Goal: Task Accomplishment & Management: Use online tool/utility

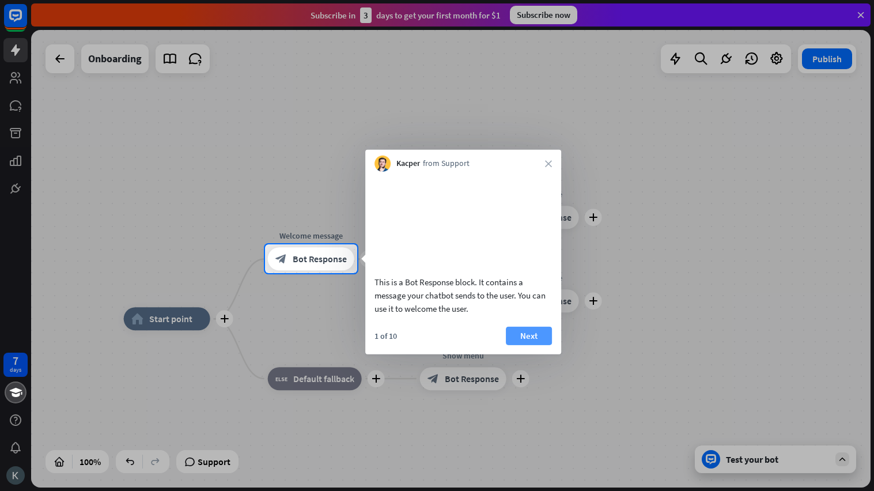
click at [538, 344] on button "Next" at bounding box center [529, 335] width 46 height 18
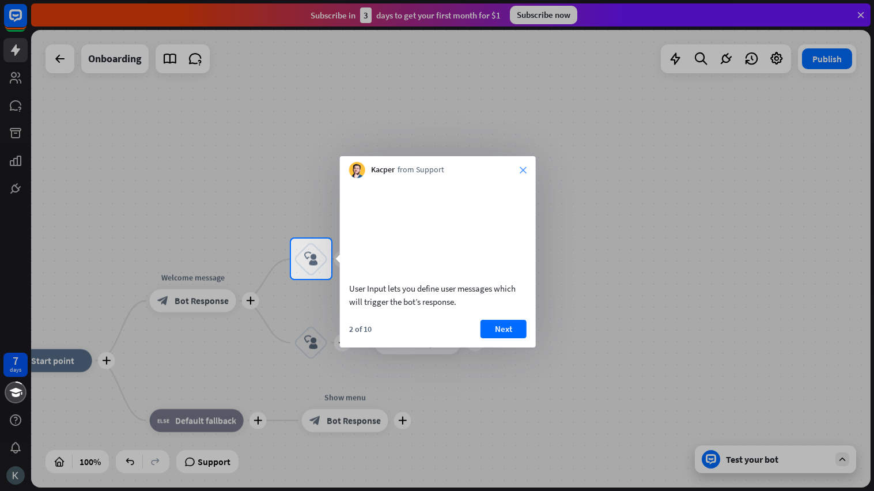
click at [522, 168] on icon "close" at bounding box center [522, 169] width 7 height 7
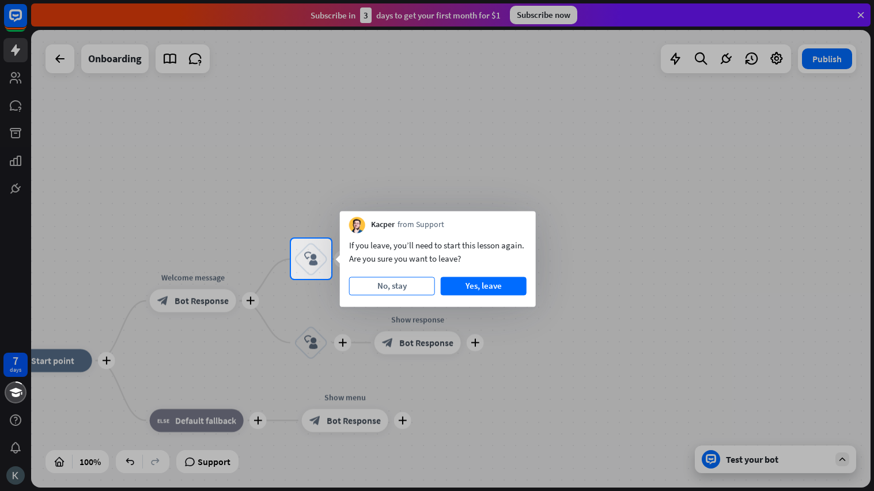
click at [424, 291] on button "No, stay" at bounding box center [392, 285] width 86 height 18
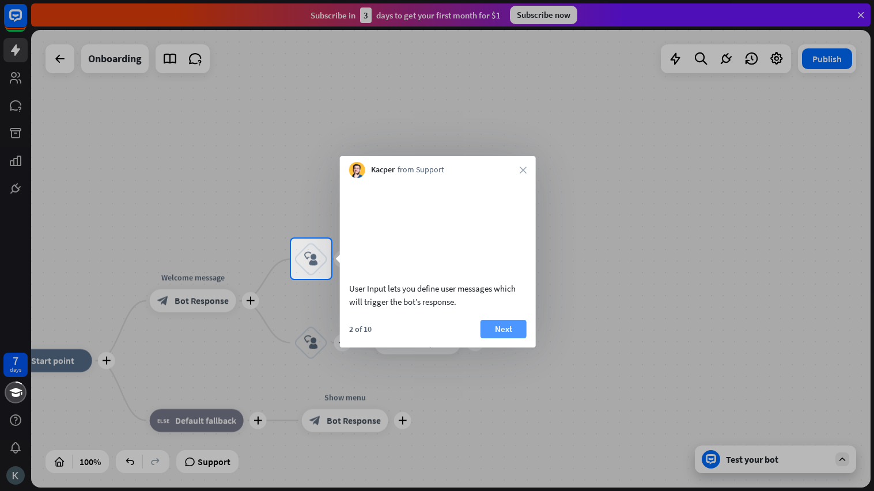
click at [513, 338] on button "Next" at bounding box center [503, 329] width 46 height 18
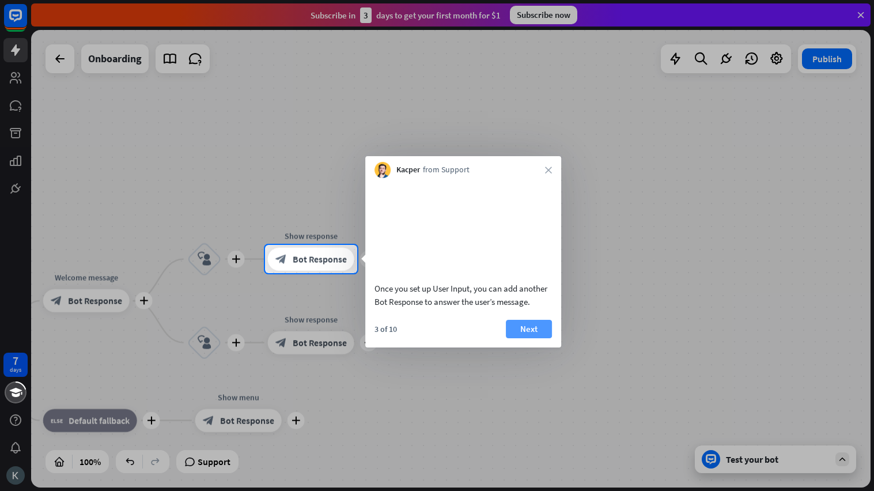
click at [517, 338] on button "Next" at bounding box center [529, 329] width 46 height 18
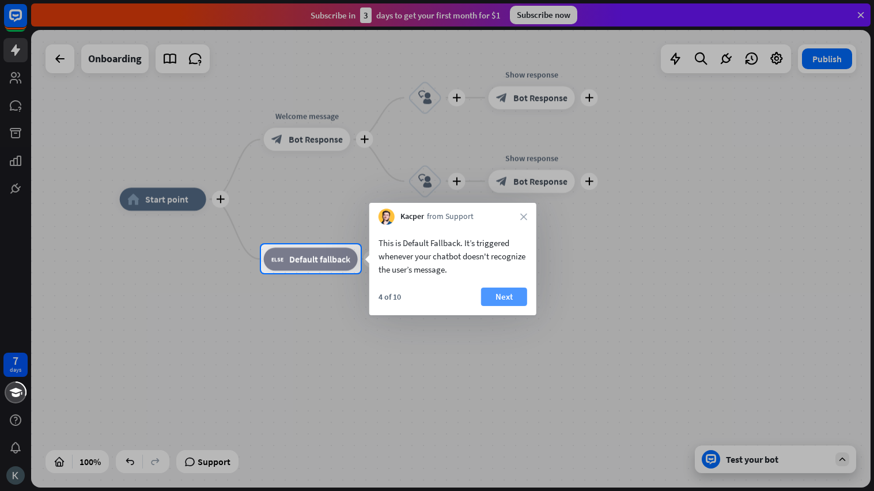
click at [511, 289] on button "Next" at bounding box center [504, 296] width 46 height 18
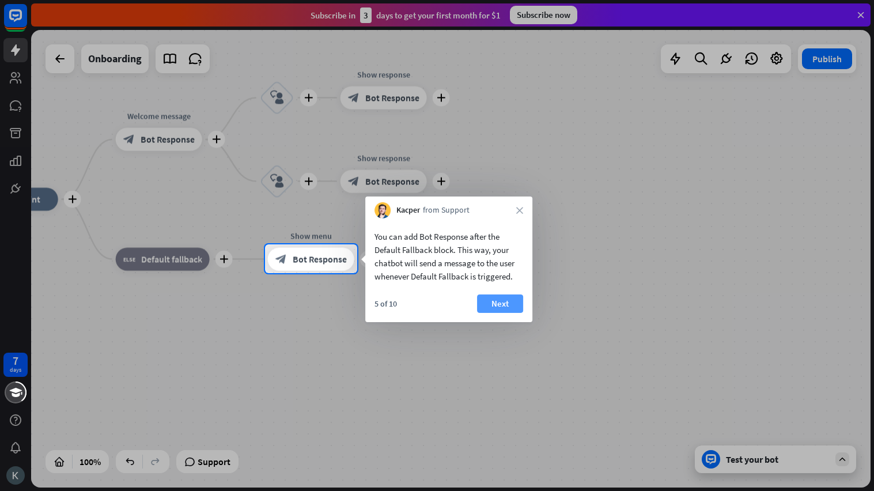
click at [510, 302] on button "Next" at bounding box center [500, 303] width 46 height 18
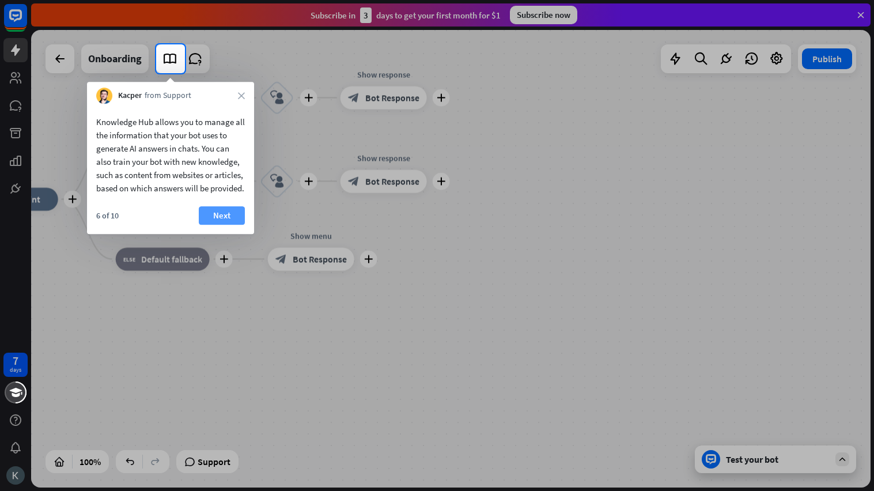
click at [226, 223] on button "Next" at bounding box center [222, 215] width 46 height 18
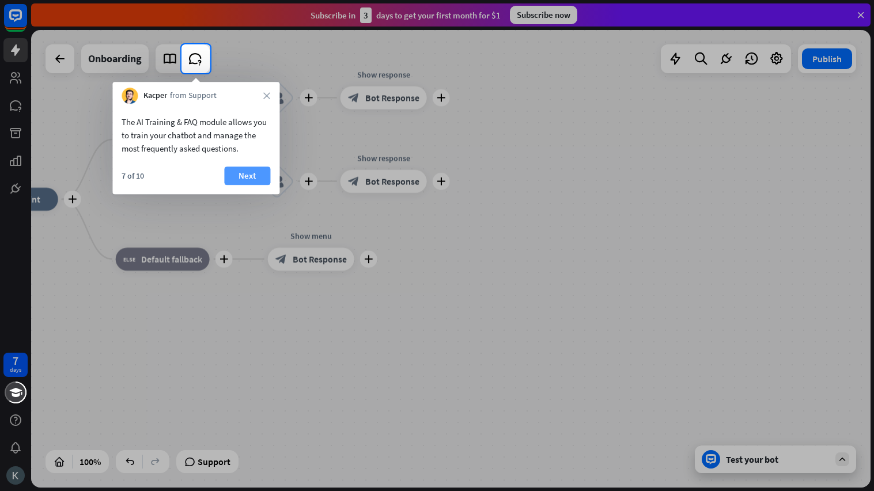
click at [241, 177] on button "Next" at bounding box center [247, 175] width 46 height 18
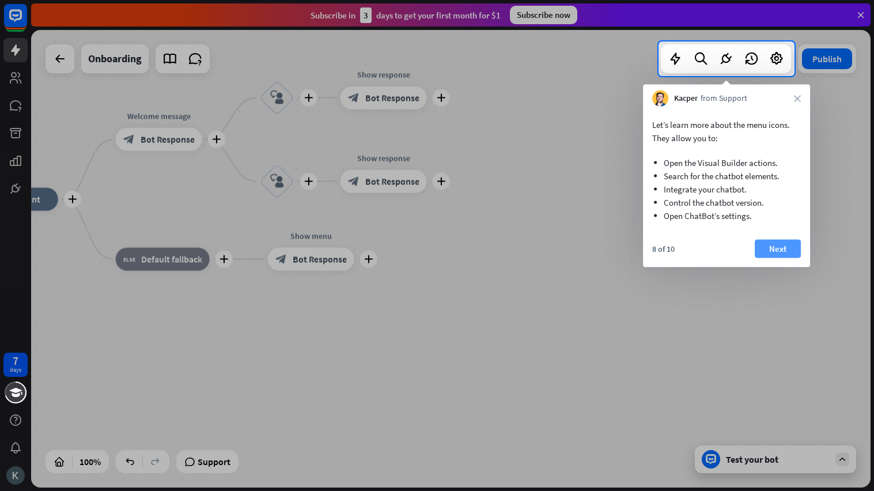
click at [772, 249] on button "Next" at bounding box center [777, 249] width 46 height 18
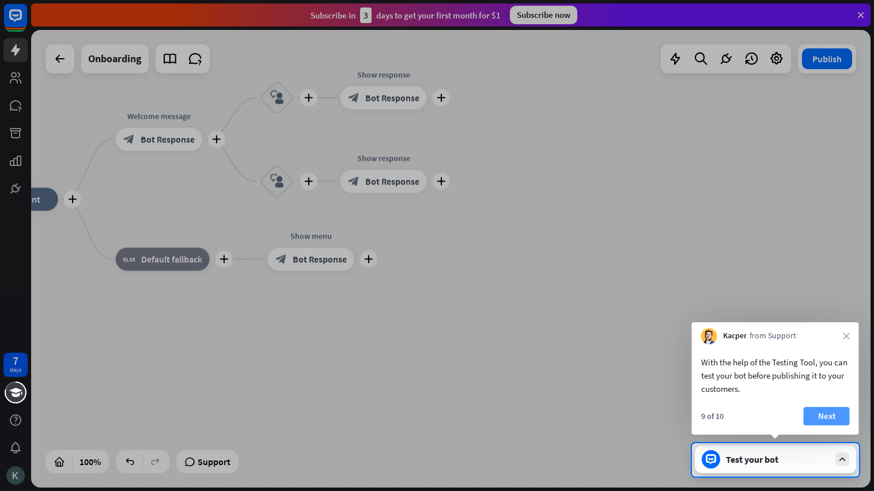
click at [818, 422] on button "Next" at bounding box center [826, 416] width 46 height 18
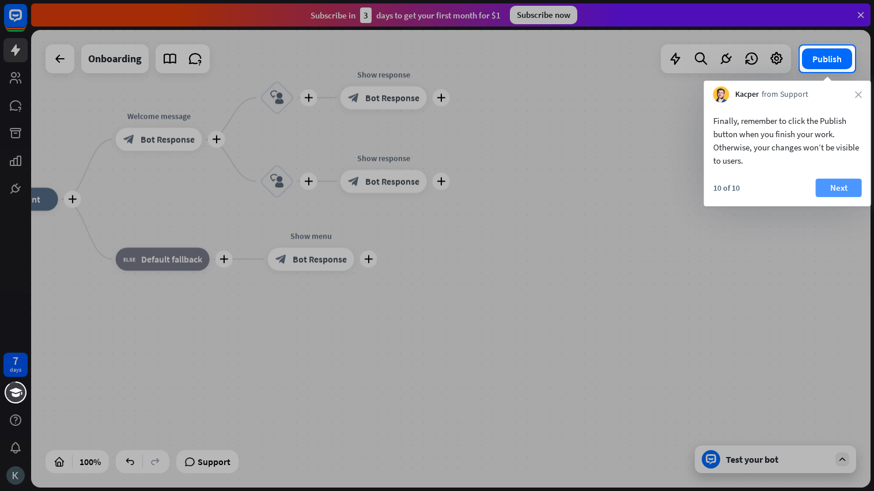
click at [827, 186] on button "Next" at bounding box center [838, 188] width 46 height 18
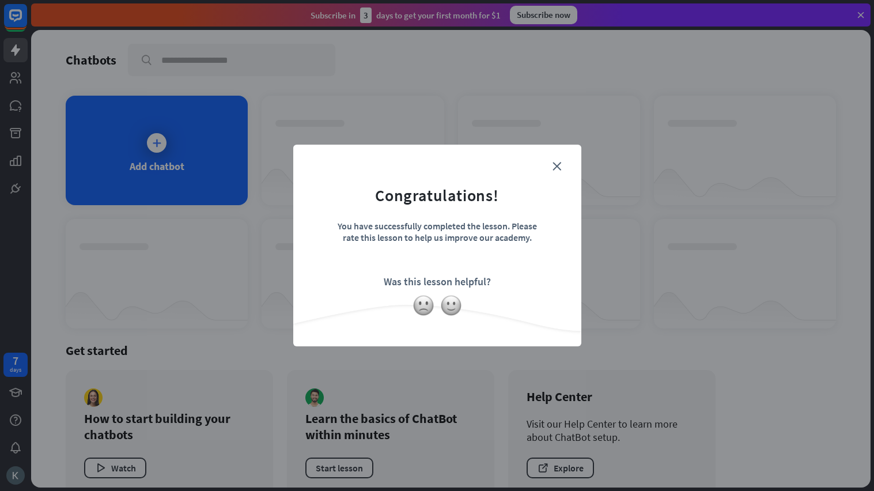
click at [557, 160] on form "Congratulations! You have successfully completed the lesson. Please rate this l…" at bounding box center [437, 228] width 259 height 138
click at [559, 165] on icon "close" at bounding box center [556, 166] width 9 height 9
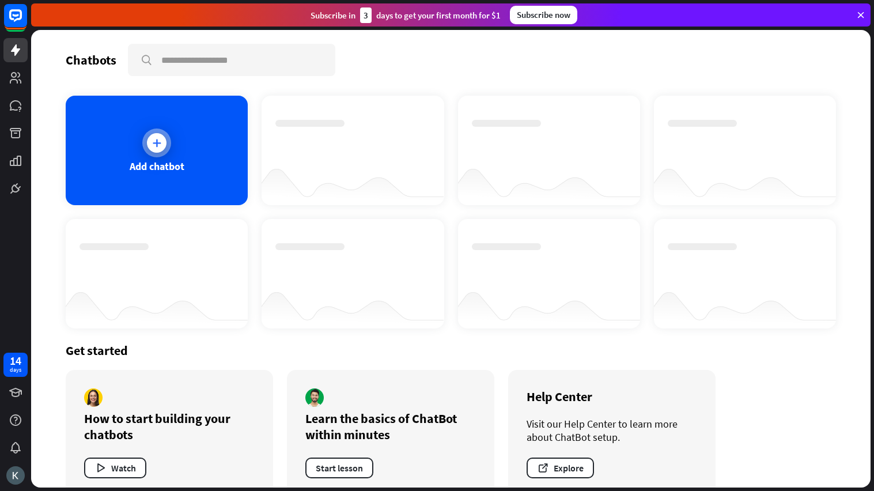
click at [160, 148] on div at bounding box center [157, 143] width 20 height 20
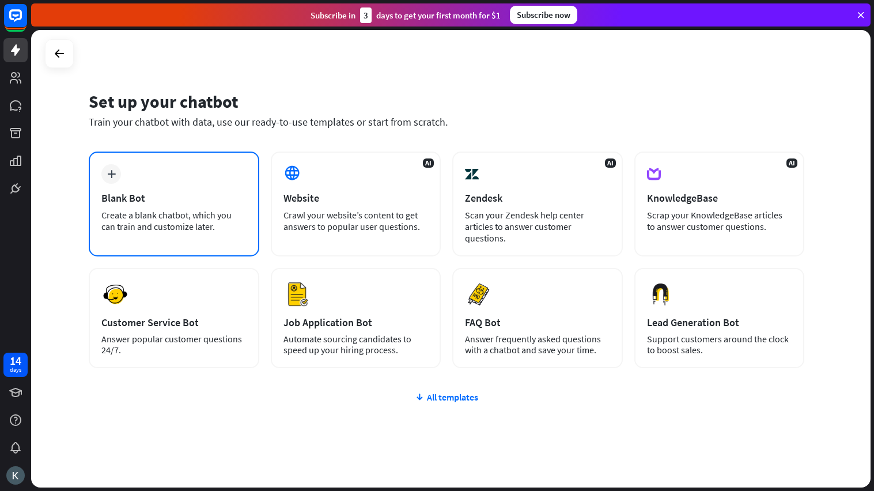
click at [112, 176] on icon "plus" at bounding box center [111, 174] width 9 height 8
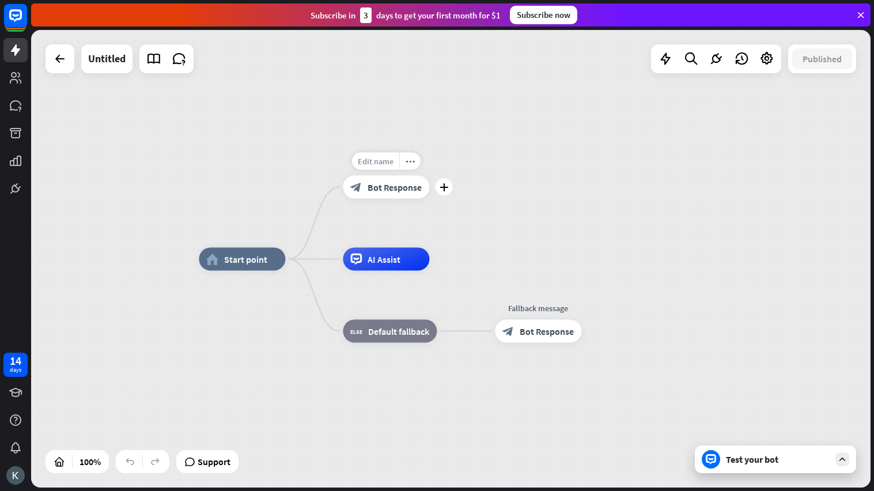
click at [389, 157] on span "Edit name" at bounding box center [376, 161] width 36 height 10
click at [388, 192] on div "block_bot_response Bot Response" at bounding box center [386, 187] width 86 height 23
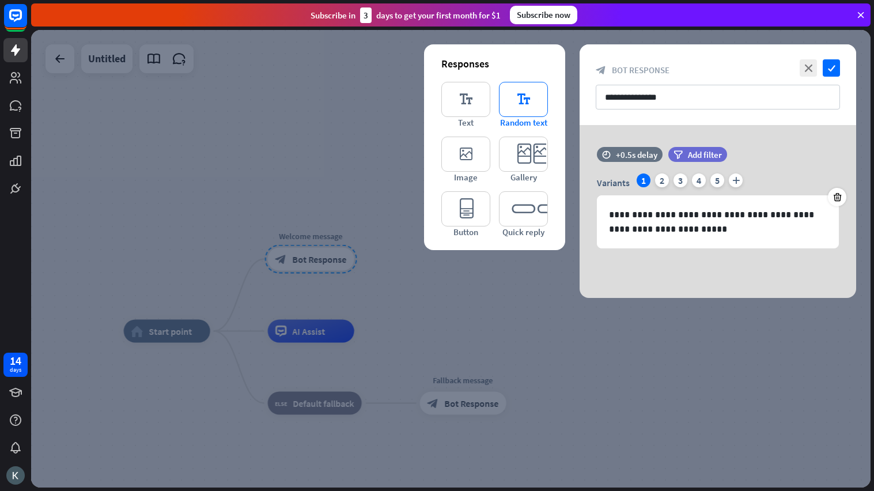
click at [507, 94] on icon "editor_text" at bounding box center [523, 99] width 49 height 35
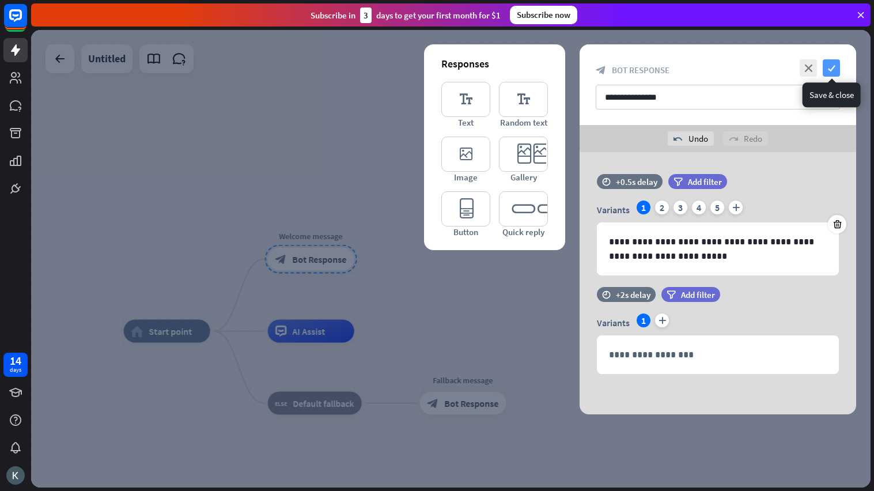
click at [830, 69] on icon "check" at bounding box center [830, 67] width 17 height 17
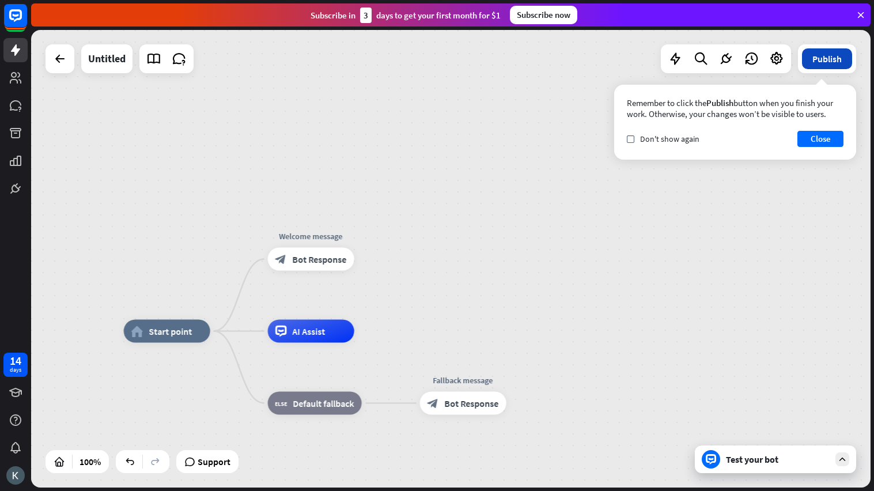
click at [832, 65] on button "Publish" at bounding box center [827, 58] width 50 height 21
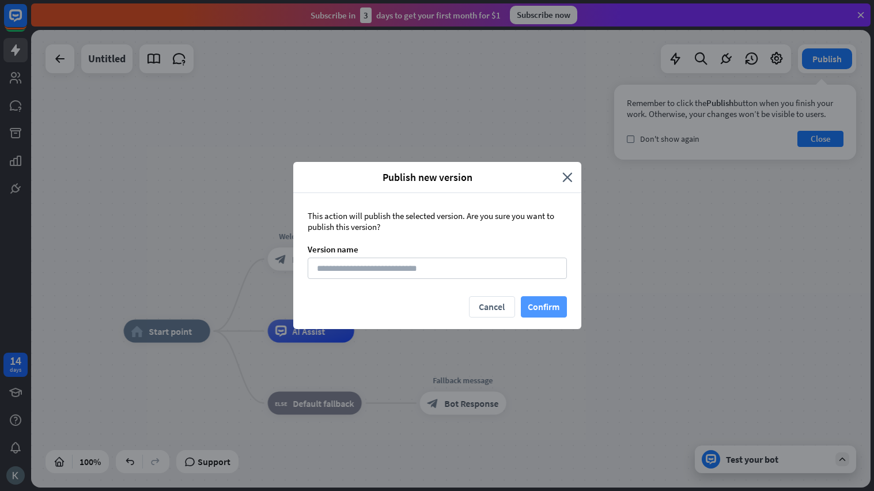
click at [557, 306] on button "Confirm" at bounding box center [544, 306] width 46 height 21
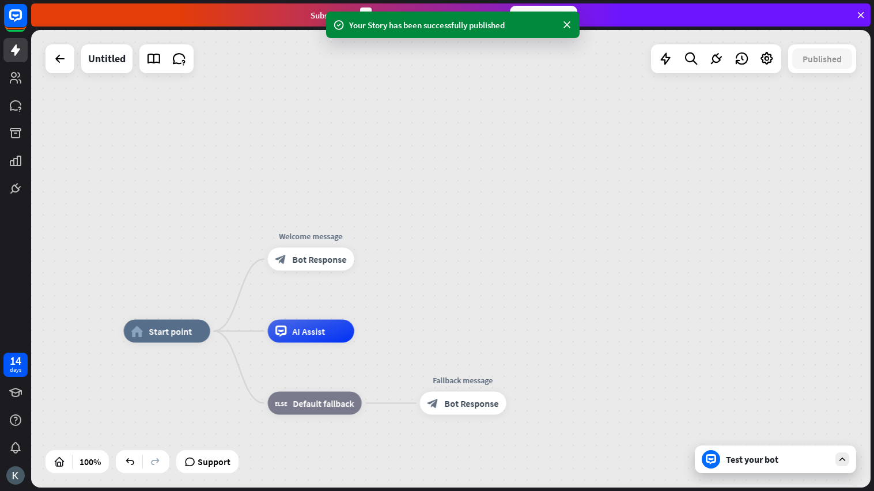
click at [788, 464] on div "Test your bot" at bounding box center [778, 459] width 104 height 12
